Goal: Task Accomplishment & Management: Manage account settings

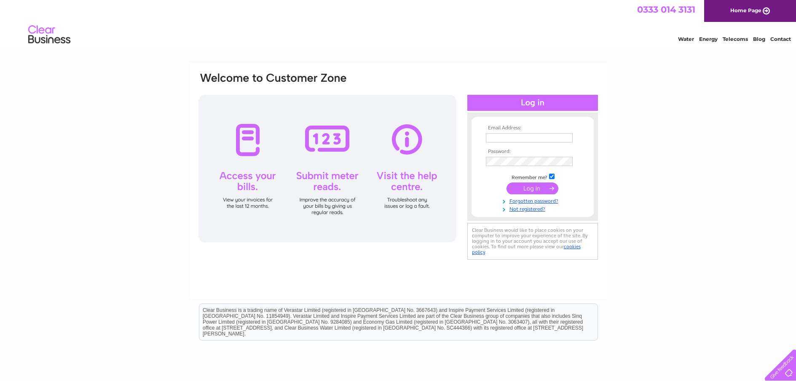
click at [524, 137] on input "text" at bounding box center [529, 137] width 87 height 9
type input "oaktreegarage555@gmail.com"
click at [534, 189] on input "submit" at bounding box center [533, 189] width 52 height 12
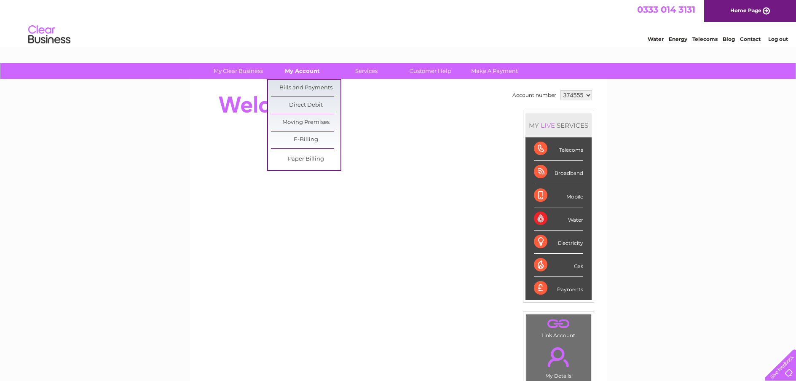
click at [308, 70] on link "My Account" at bounding box center [303, 71] width 70 height 16
click at [300, 88] on link "Bills and Payments" at bounding box center [306, 88] width 70 height 17
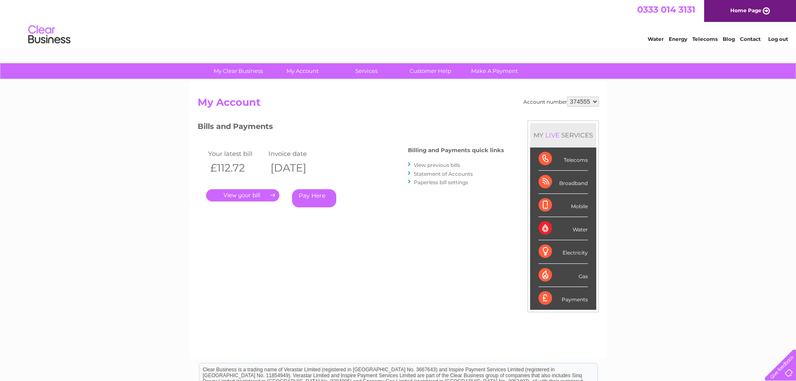
click at [250, 195] on link "." at bounding box center [242, 195] width 73 height 12
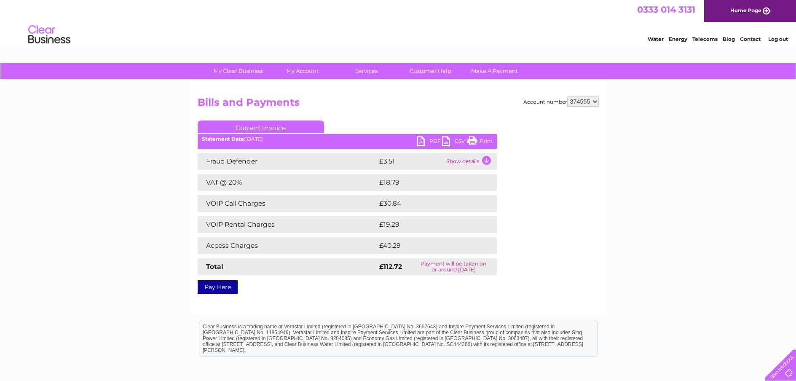
click at [593, 102] on select "374555 942847 942863" at bounding box center [584, 102] width 32 height 10
select select "942863"
click at [568, 97] on select "374555 942847 942863" at bounding box center [584, 102] width 32 height 10
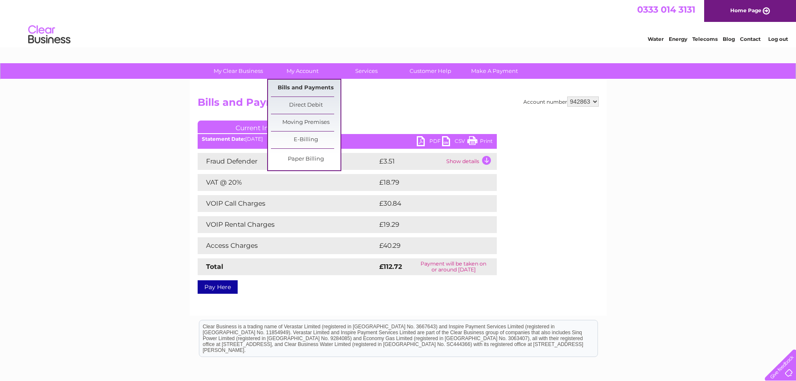
click at [303, 89] on link "Bills and Payments" at bounding box center [306, 88] width 70 height 17
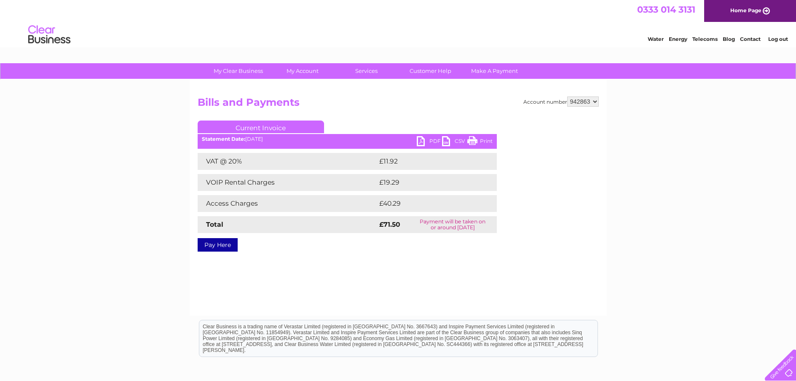
click at [596, 100] on select "374555 942847 942863" at bounding box center [584, 102] width 32 height 10
select select "942847"
click at [568, 97] on select "374555 942847 942863" at bounding box center [584, 102] width 32 height 10
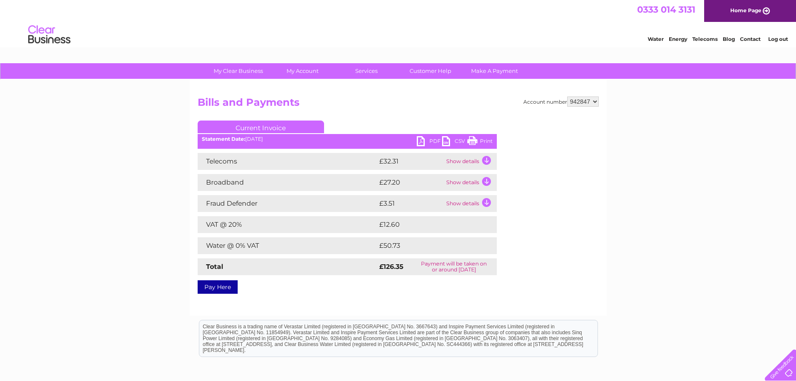
click at [593, 100] on select "374555 942847 942863" at bounding box center [584, 102] width 32 height 10
select select "374555"
click at [568, 97] on select "374555 942847 942863" at bounding box center [584, 102] width 32 height 10
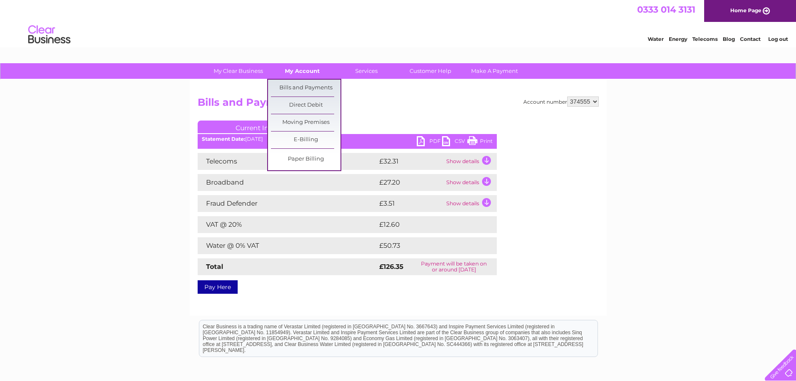
click at [292, 74] on link "My Account" at bounding box center [303, 71] width 70 height 16
click at [292, 90] on link "Bills and Payments" at bounding box center [306, 88] width 70 height 17
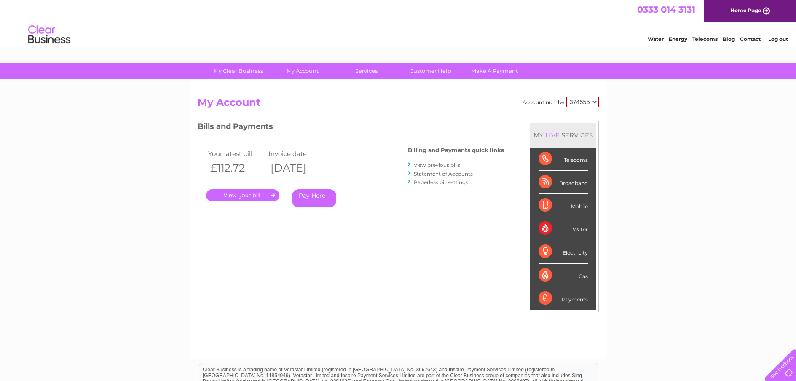
click at [247, 198] on link "." at bounding box center [242, 195] width 73 height 12
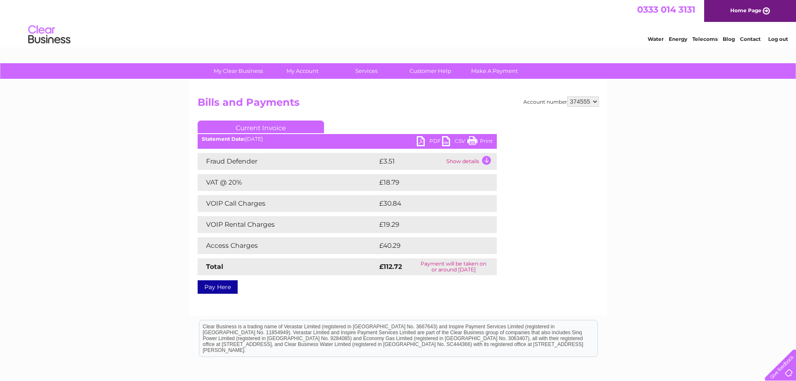
click at [463, 161] on td "Show details" at bounding box center [470, 161] width 53 height 17
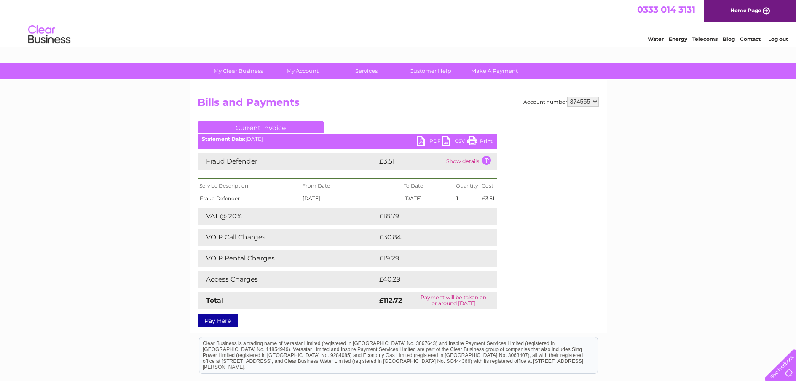
click at [387, 241] on td "£30.84" at bounding box center [428, 237] width 103 height 17
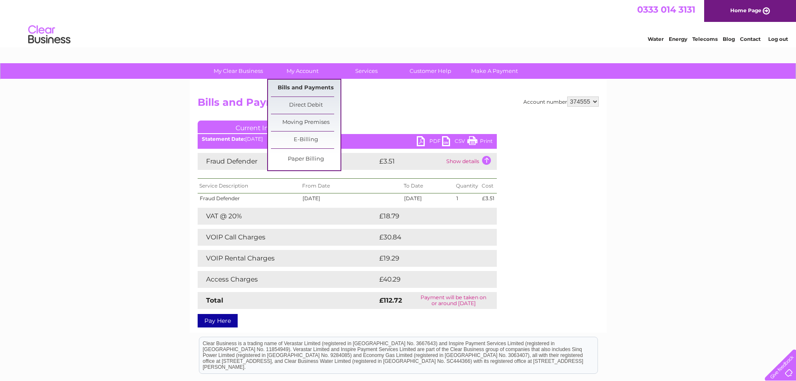
click at [298, 89] on link "Bills and Payments" at bounding box center [306, 88] width 70 height 17
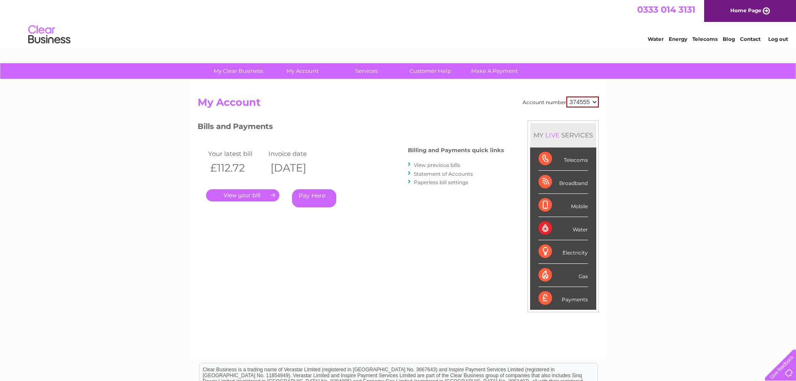
click at [428, 165] on link "View previous bills" at bounding box center [437, 165] width 46 height 6
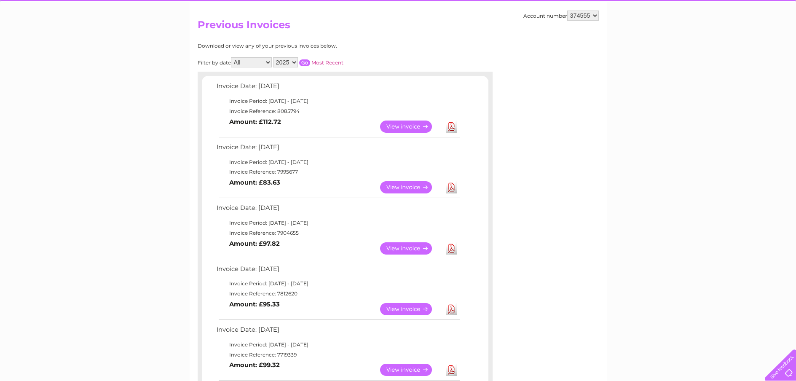
scroll to position [84, 0]
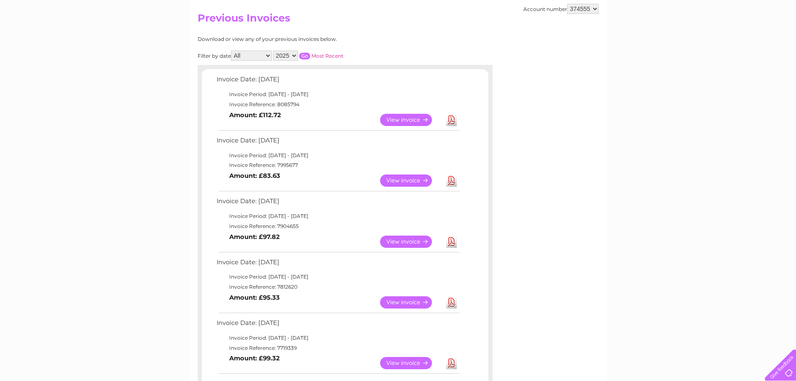
click at [402, 179] on link "View" at bounding box center [411, 181] width 62 height 12
